Goal: Information Seeking & Learning: Understand process/instructions

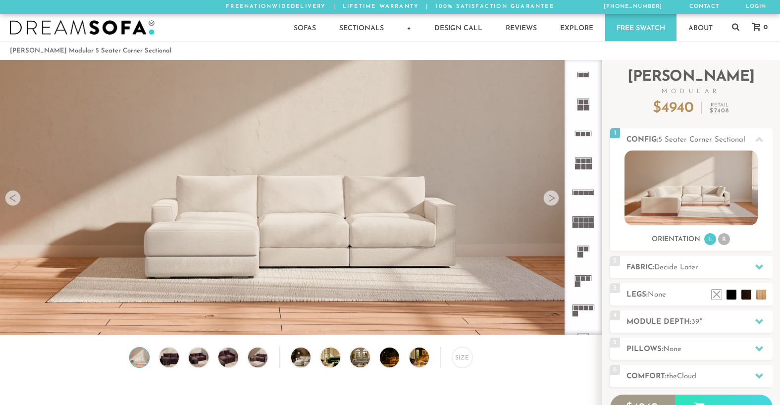
scroll to position [11111, 773]
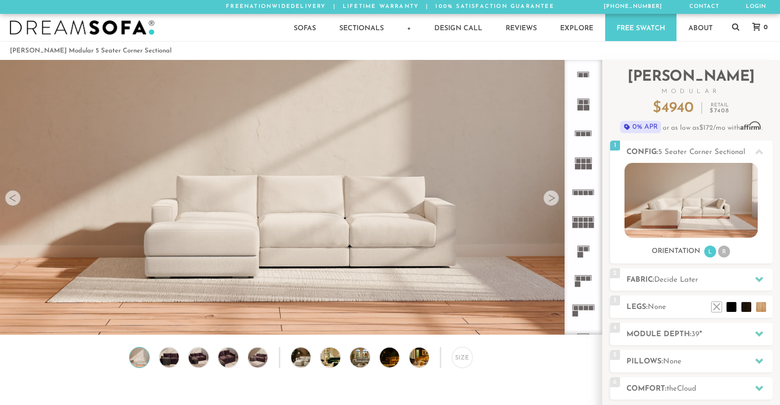
click at [552, 202] on div at bounding box center [551, 198] width 16 height 16
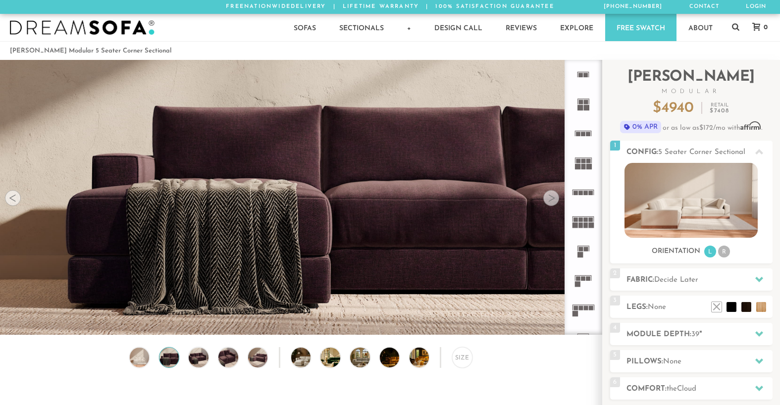
click at [552, 202] on div at bounding box center [551, 198] width 16 height 16
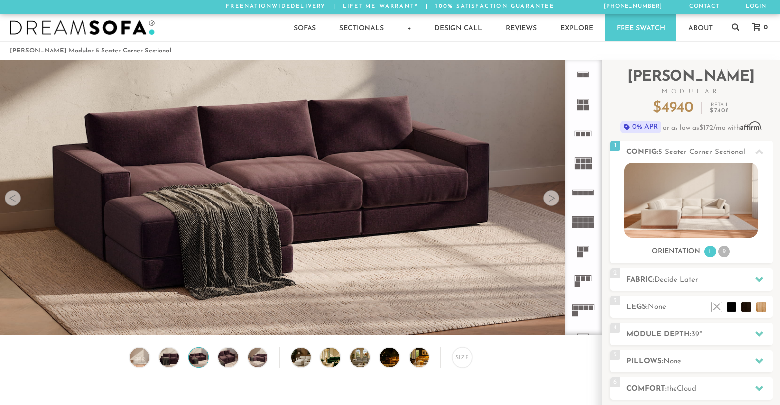
click at [552, 202] on div at bounding box center [551, 198] width 16 height 16
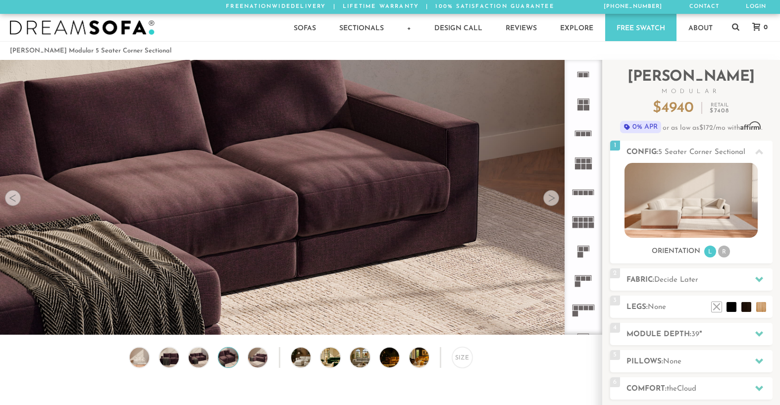
click at [552, 202] on div at bounding box center [551, 198] width 16 height 16
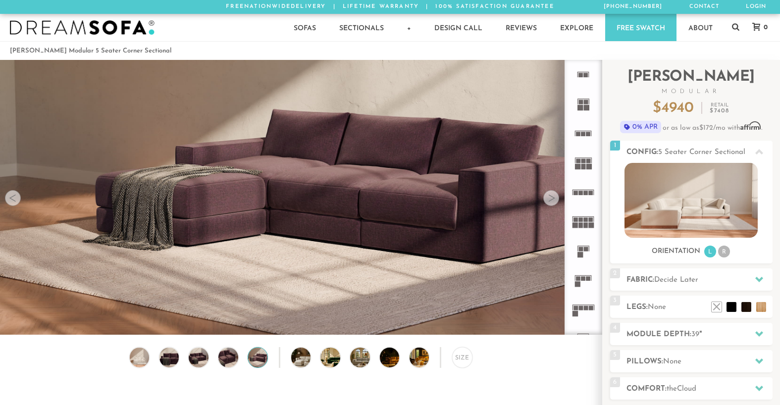
click at [552, 202] on div at bounding box center [551, 198] width 16 height 16
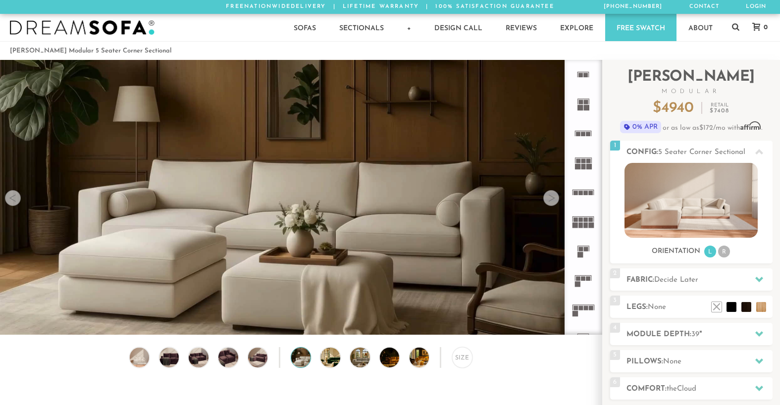
click at [552, 202] on div at bounding box center [551, 198] width 16 height 16
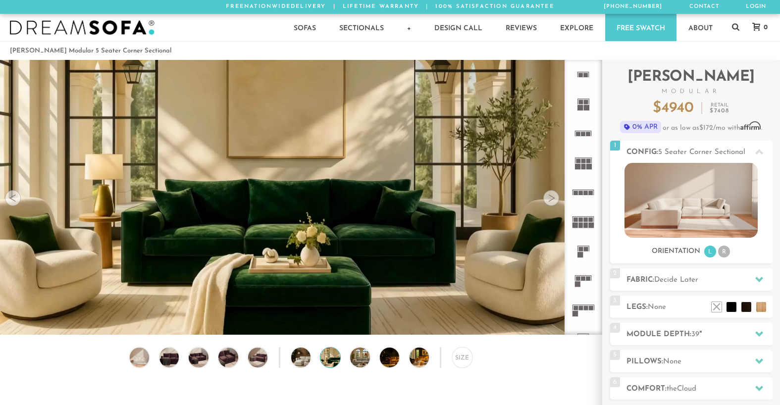
click at [552, 202] on div at bounding box center [551, 198] width 16 height 16
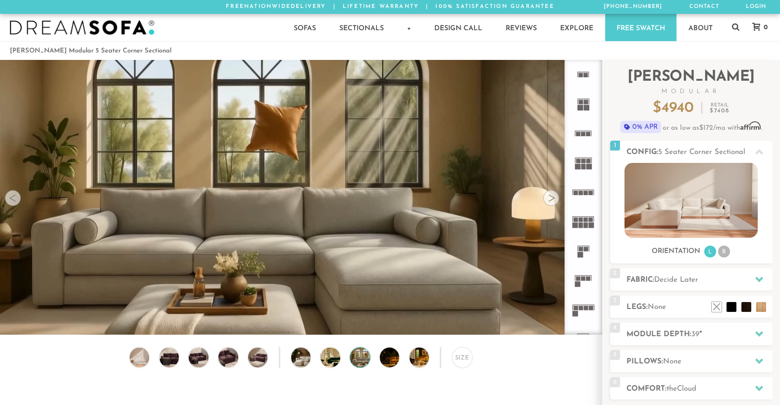
click at [552, 202] on div at bounding box center [551, 198] width 16 height 16
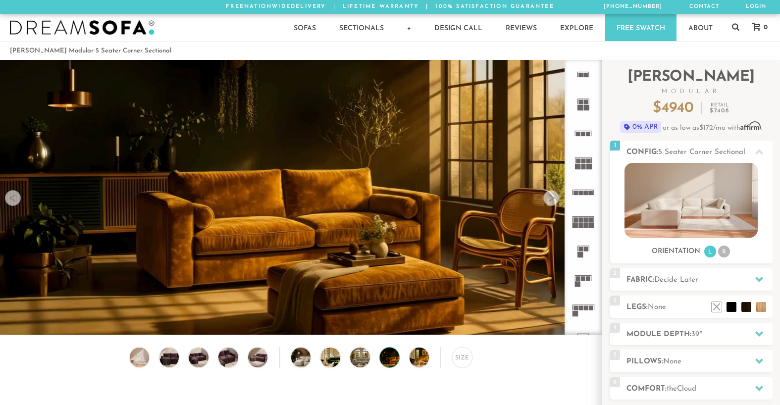
click at [552, 202] on div at bounding box center [551, 198] width 16 height 16
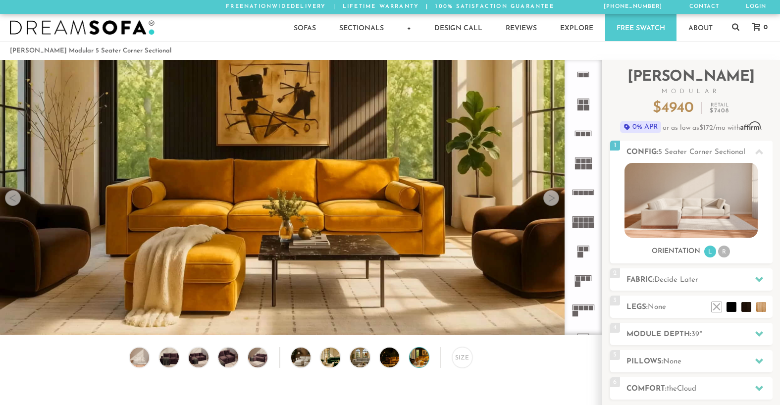
click at [552, 202] on div at bounding box center [551, 198] width 16 height 16
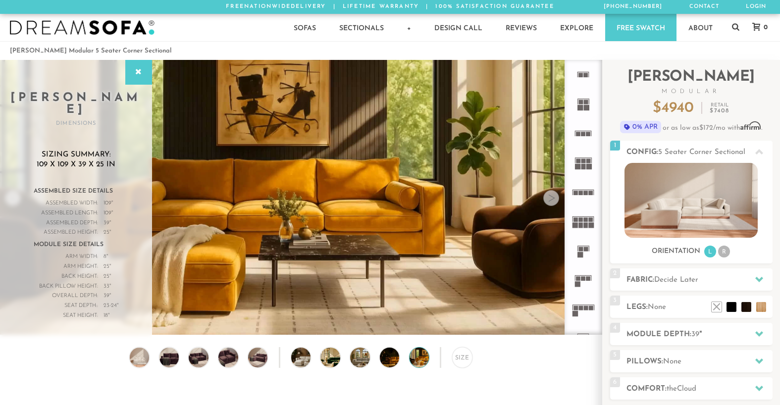
click at [552, 202] on div at bounding box center [551, 198] width 16 height 16
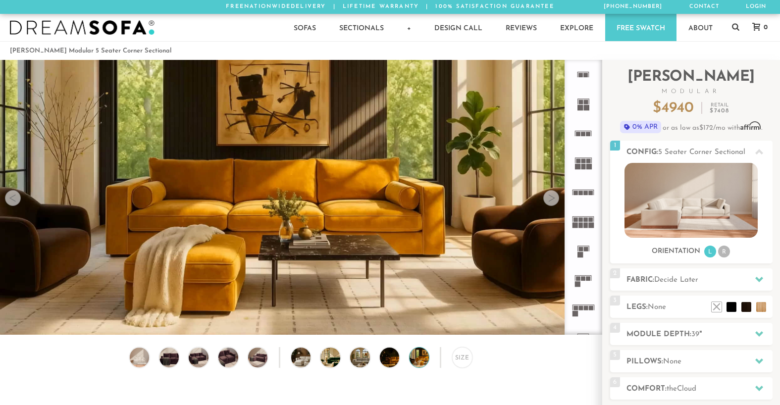
click at [552, 202] on div at bounding box center [551, 198] width 16 height 16
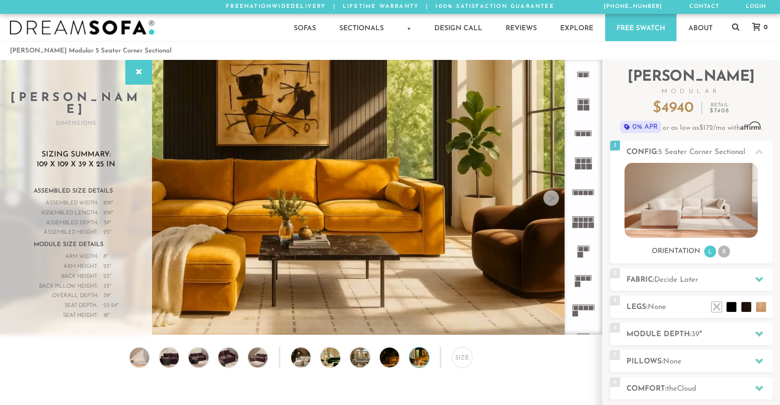
click at [552, 202] on div at bounding box center [551, 198] width 16 height 16
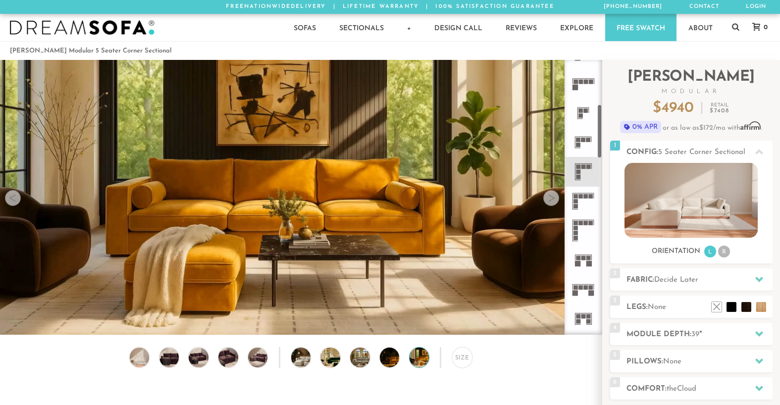
scroll to position [225, 0]
click at [580, 199] on rect at bounding box center [581, 197] width 4 height 4
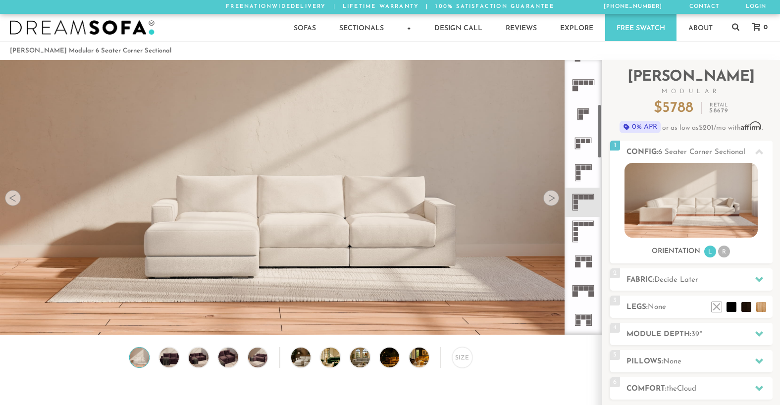
click at [553, 200] on div at bounding box center [551, 198] width 16 height 16
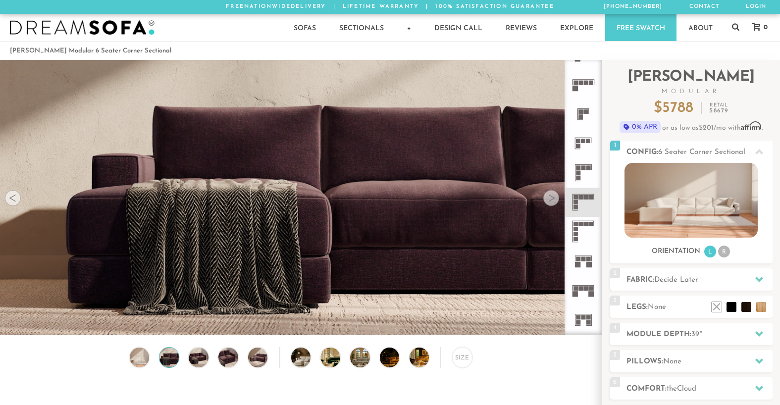
click at [553, 200] on div at bounding box center [551, 198] width 16 height 16
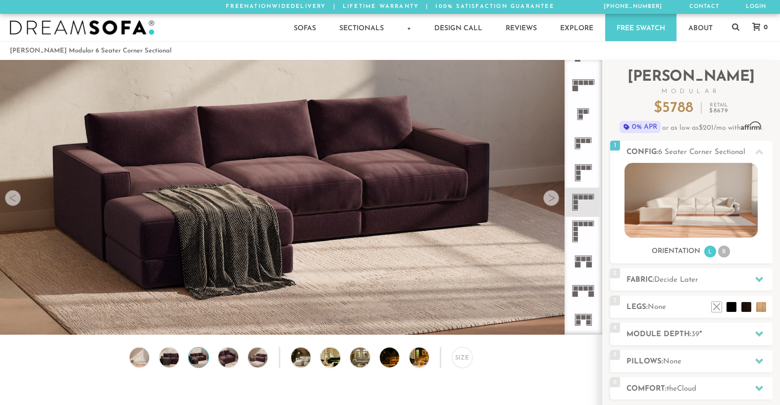
click at [553, 200] on div at bounding box center [551, 198] width 16 height 16
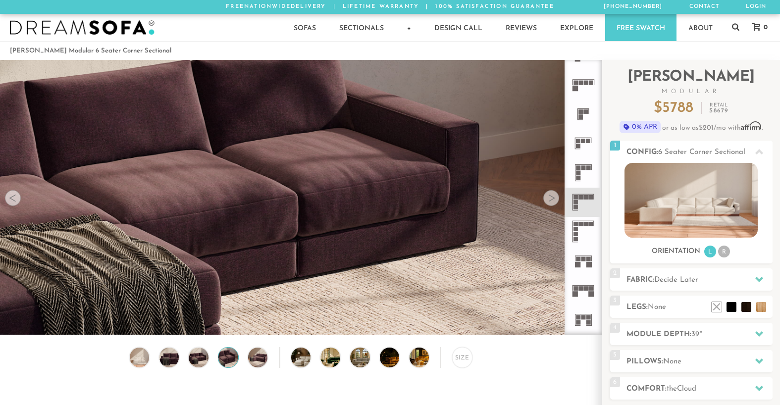
click at [553, 200] on div at bounding box center [551, 198] width 16 height 16
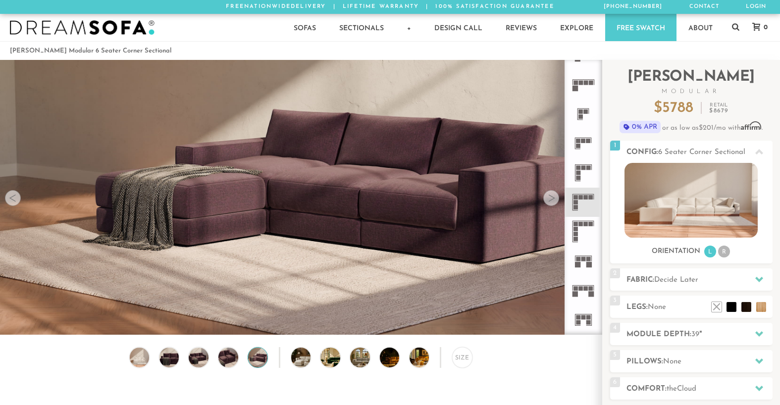
click at [553, 200] on div at bounding box center [551, 198] width 16 height 16
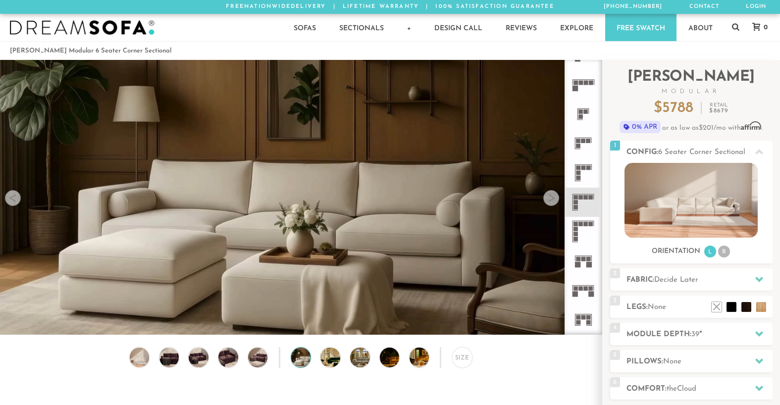
click at [553, 200] on div at bounding box center [551, 198] width 16 height 16
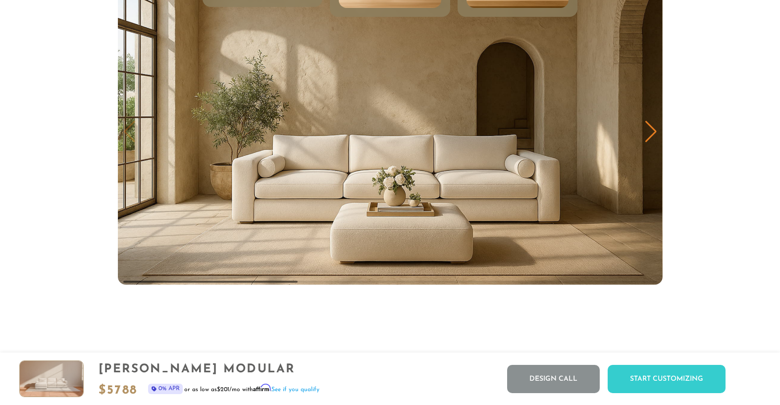
scroll to position [5043, 0]
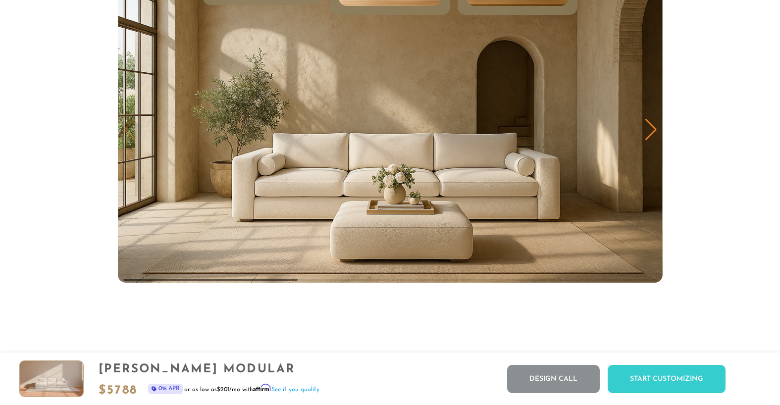
click at [653, 140] on div "Next slide" at bounding box center [651, 130] width 13 height 22
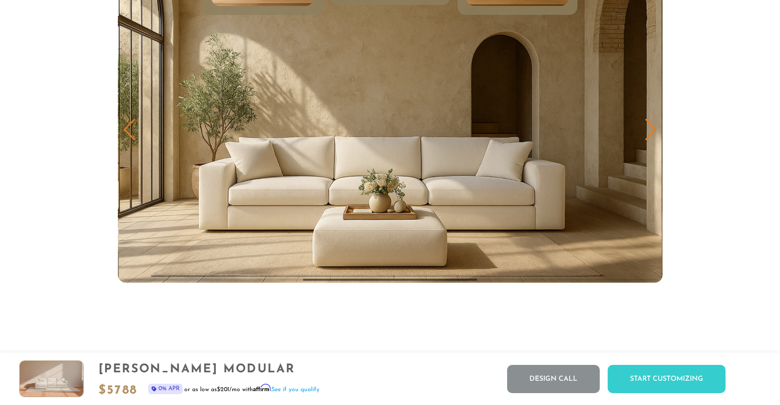
click at [652, 139] on div "Next slide" at bounding box center [651, 130] width 13 height 22
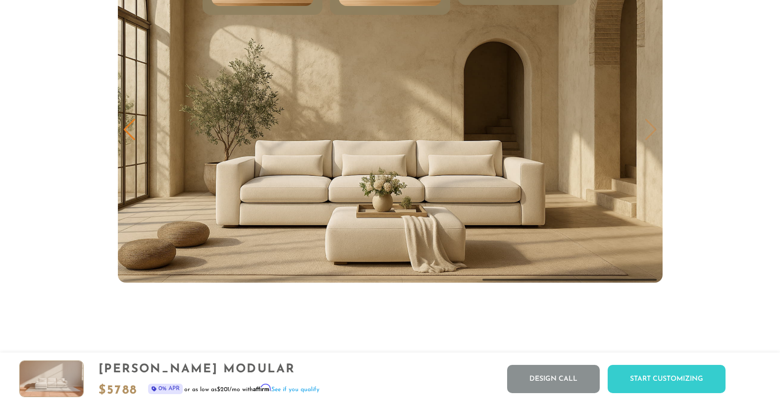
click at [652, 139] on img "3 / 3" at bounding box center [390, 130] width 545 height 306
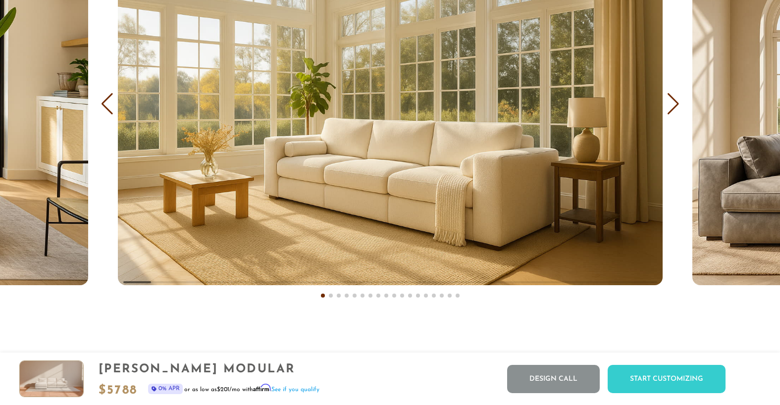
scroll to position [6074, 0]
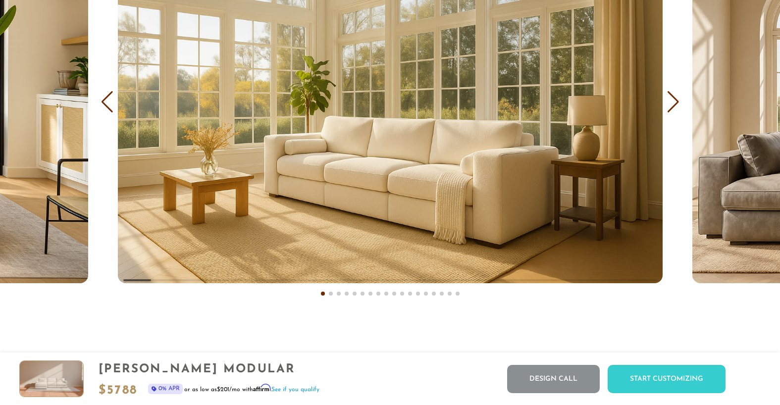
click at [676, 108] on div "Next slide" at bounding box center [673, 102] width 13 height 22
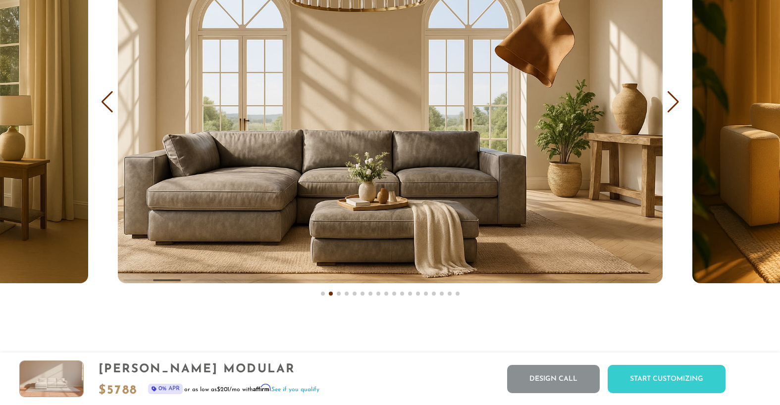
click at [676, 108] on div "Next slide" at bounding box center [673, 102] width 13 height 22
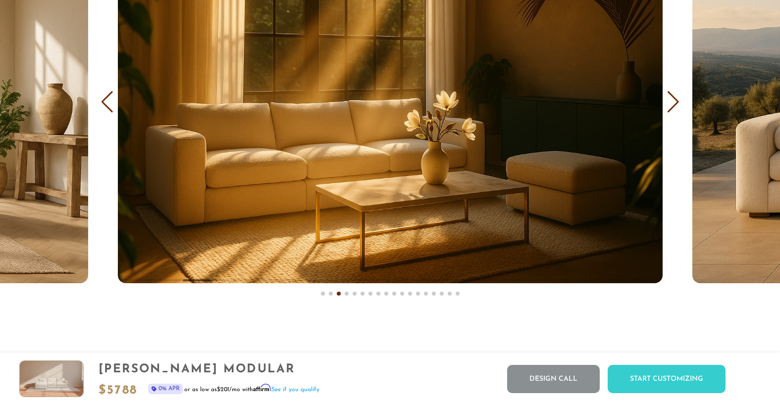
click at [676, 108] on div "Next slide" at bounding box center [673, 102] width 13 height 22
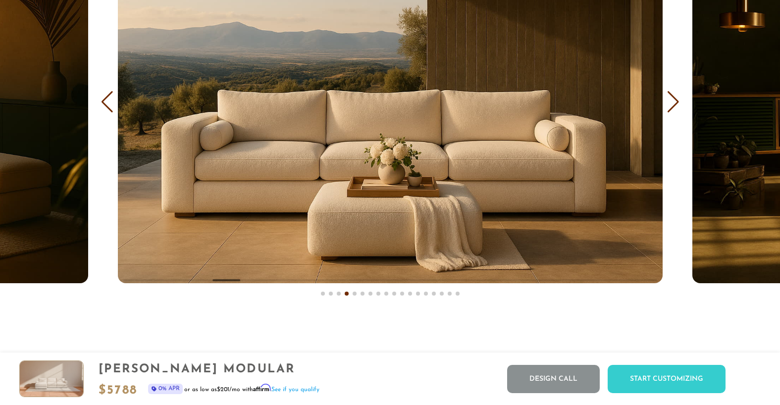
click at [676, 108] on div "Next slide" at bounding box center [673, 102] width 13 height 22
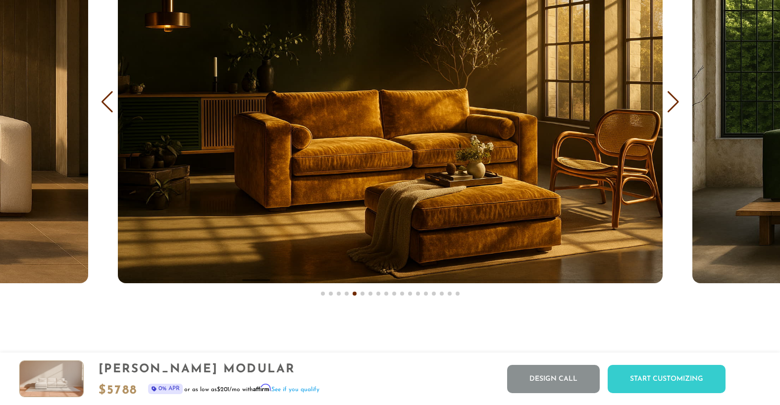
click at [676, 108] on div "Next slide" at bounding box center [673, 102] width 13 height 22
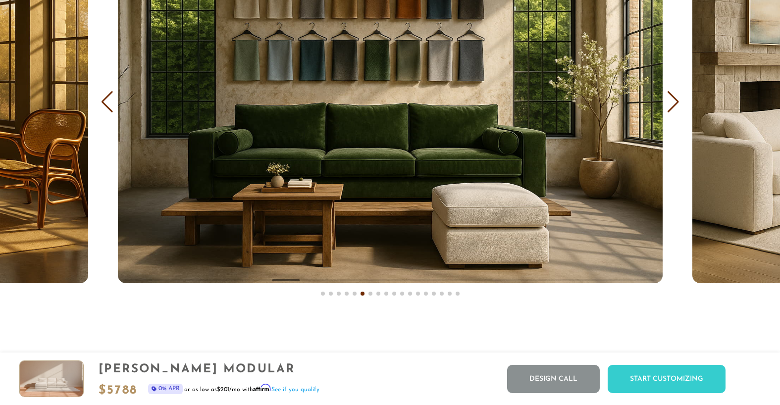
click at [676, 108] on div "Next slide" at bounding box center [673, 102] width 13 height 22
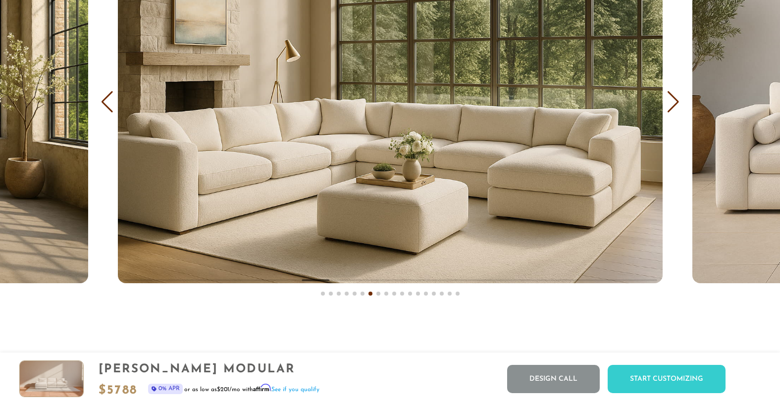
click at [676, 108] on div "Next slide" at bounding box center [673, 102] width 13 height 22
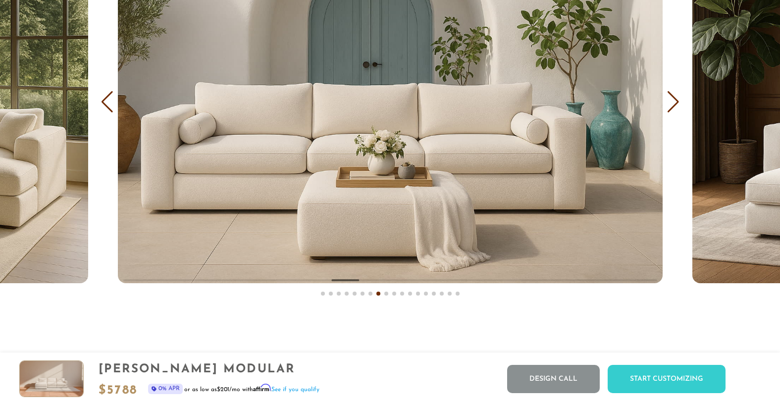
click at [676, 108] on div "Next slide" at bounding box center [673, 102] width 13 height 22
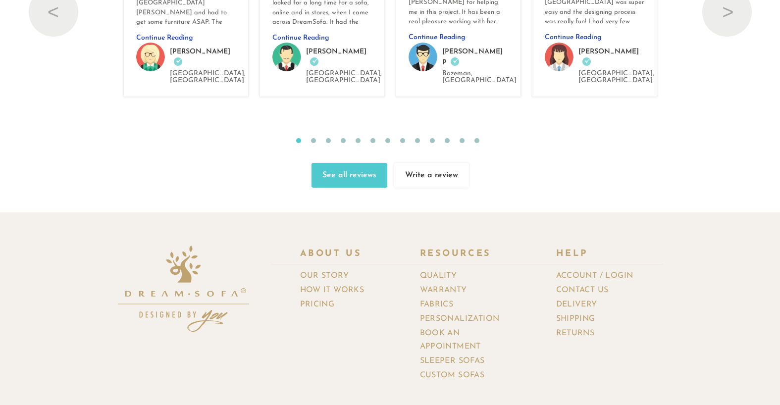
scroll to position [10793, 0]
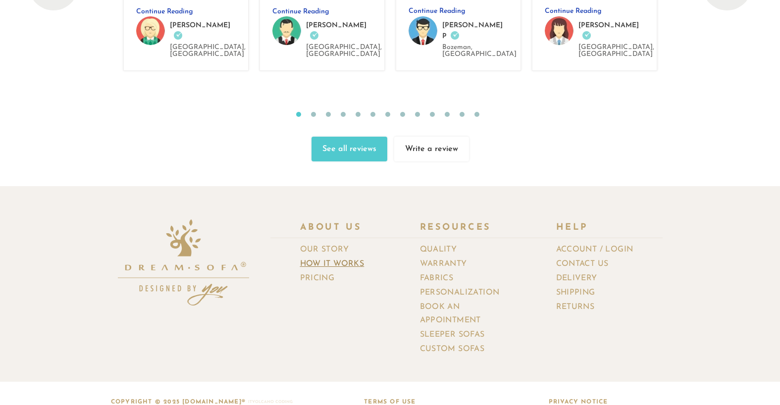
click at [340, 257] on link "How It Works" at bounding box center [336, 264] width 72 height 14
